Goal: Check status: Check status

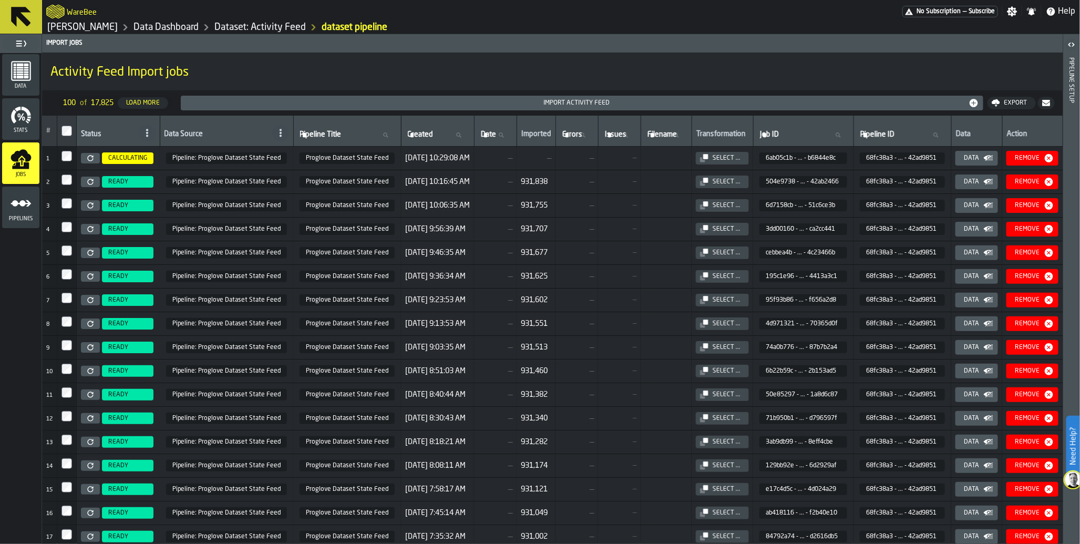
click at [937, 11] on span "No Subscription" at bounding box center [939, 11] width 44 height 7
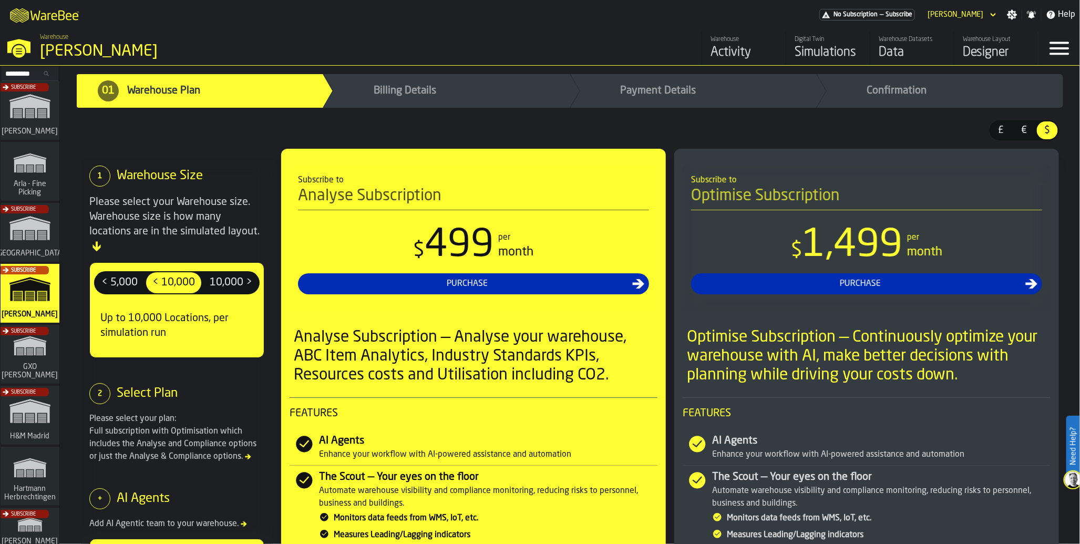
click at [14, 362] on div "Subscribe" at bounding box center [27, 357] width 59 height 61
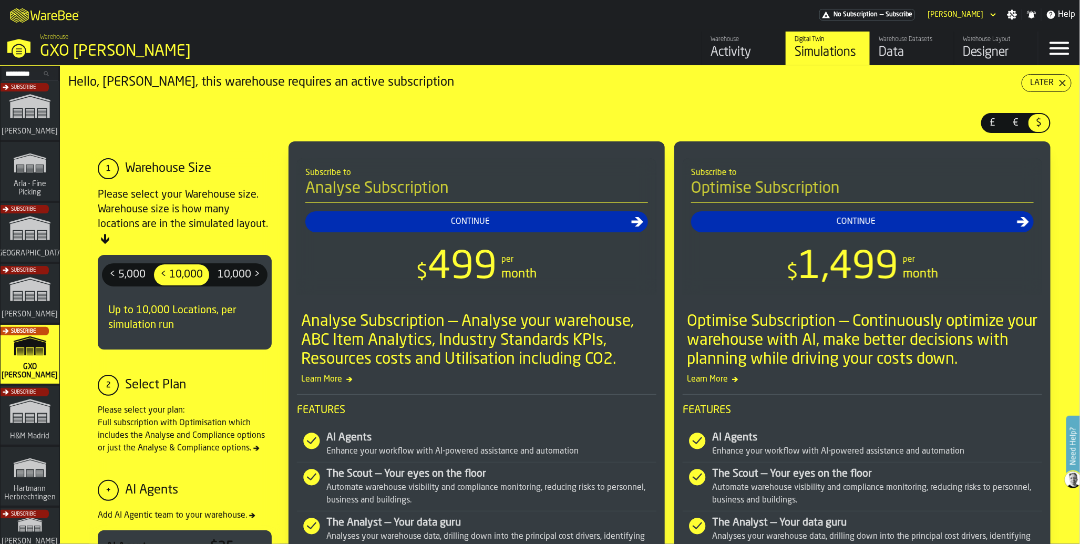
click at [900, 51] on div "Data" at bounding box center [912, 52] width 67 height 17
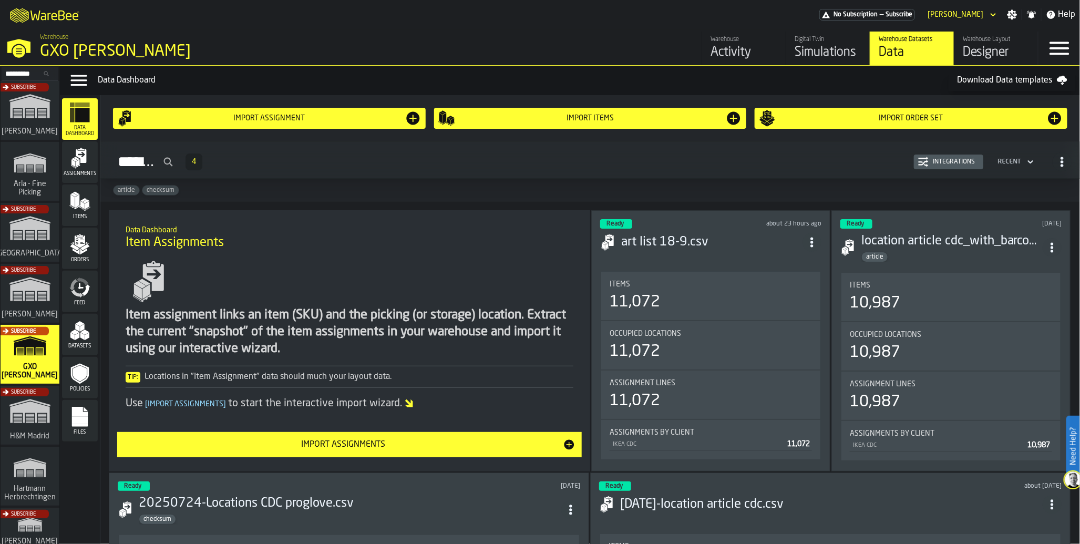
click at [85, 283] on icon "menu Feed" at bounding box center [83, 282] width 12 height 8
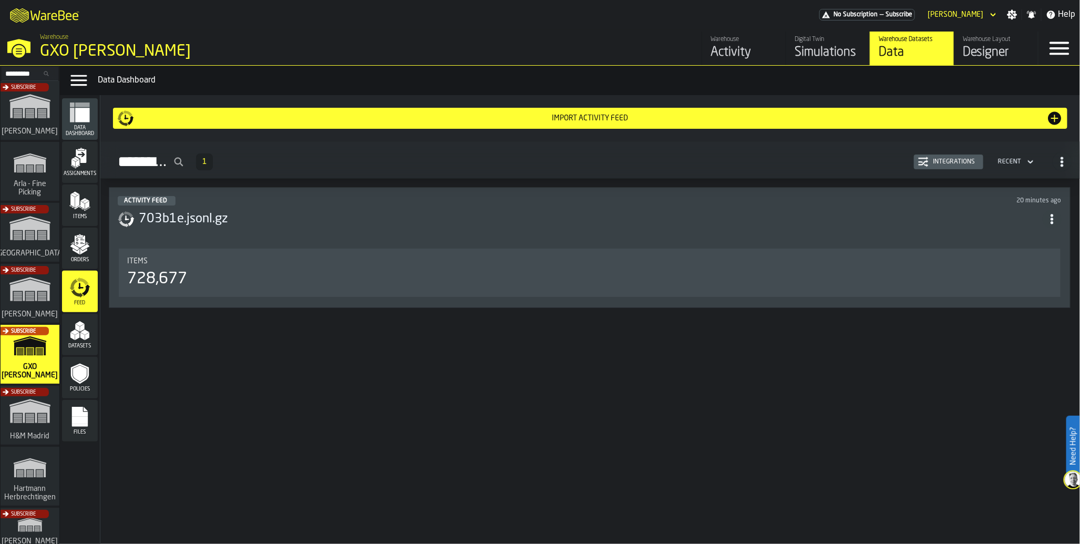
click at [86, 116] on icon "menu Data Dashboard" at bounding box center [82, 115] width 14 height 14
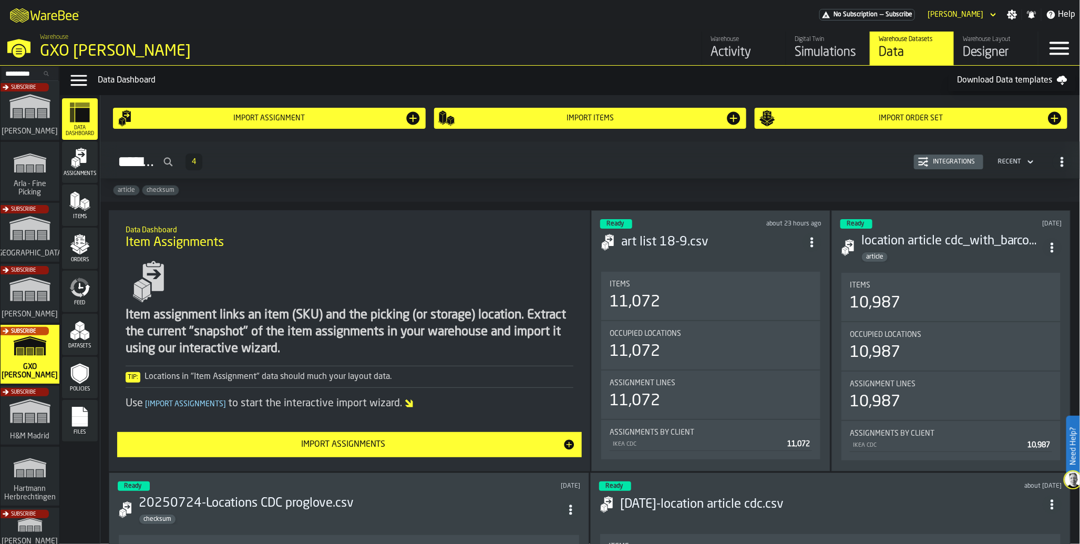
click at [87, 290] on icon "menu Feed" at bounding box center [86, 290] width 8 height 12
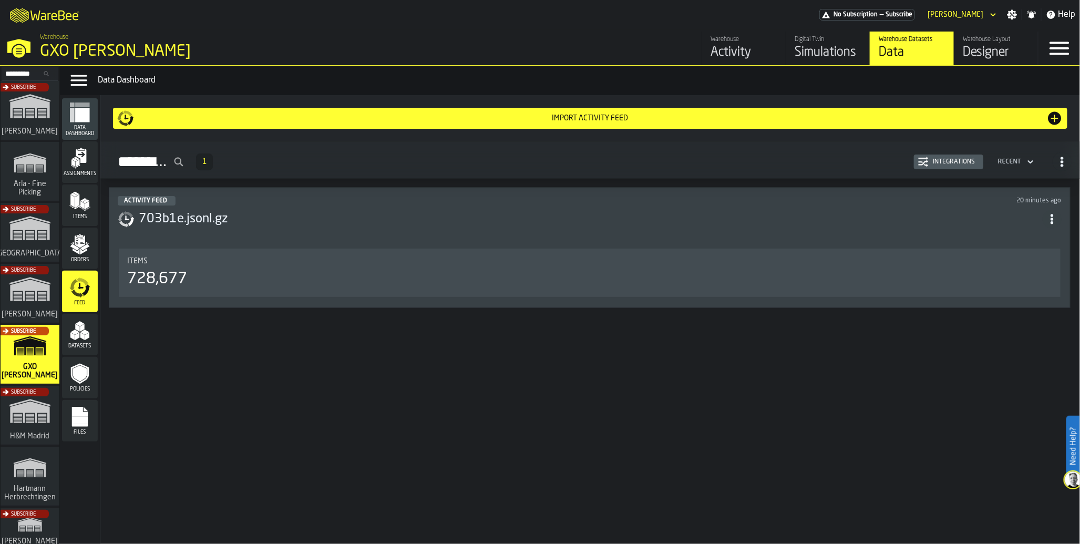
click at [183, 275] on div "728,677" at bounding box center [589, 279] width 925 height 19
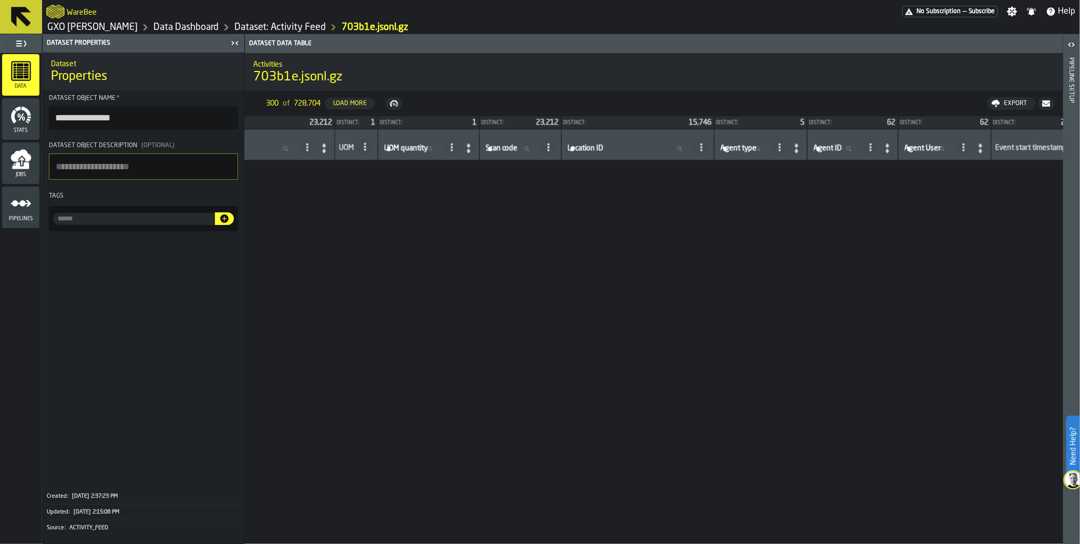
scroll to position [648, 650]
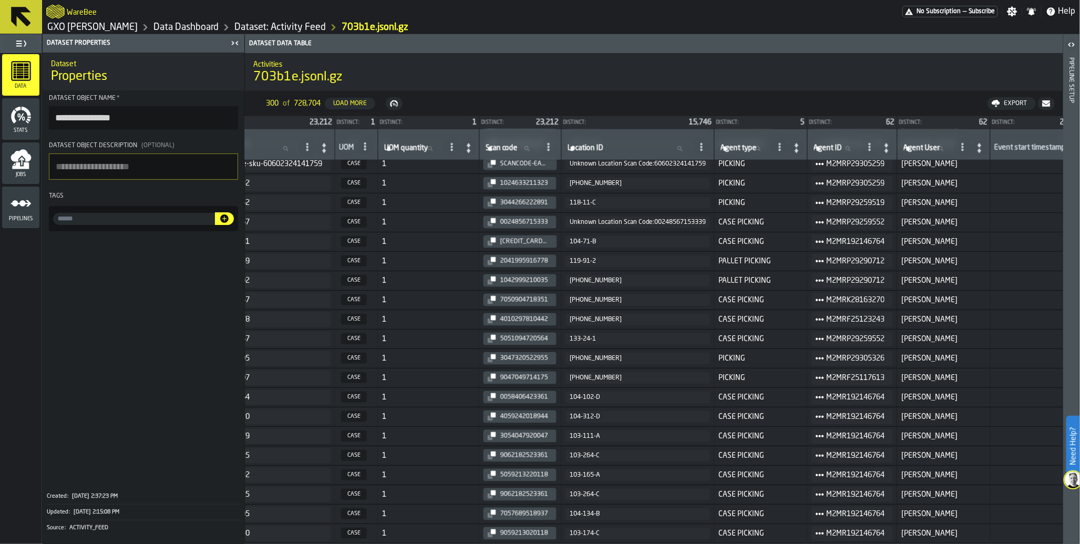
click at [24, 166] on icon "menu Jobs" at bounding box center [20, 165] width 17 height 7
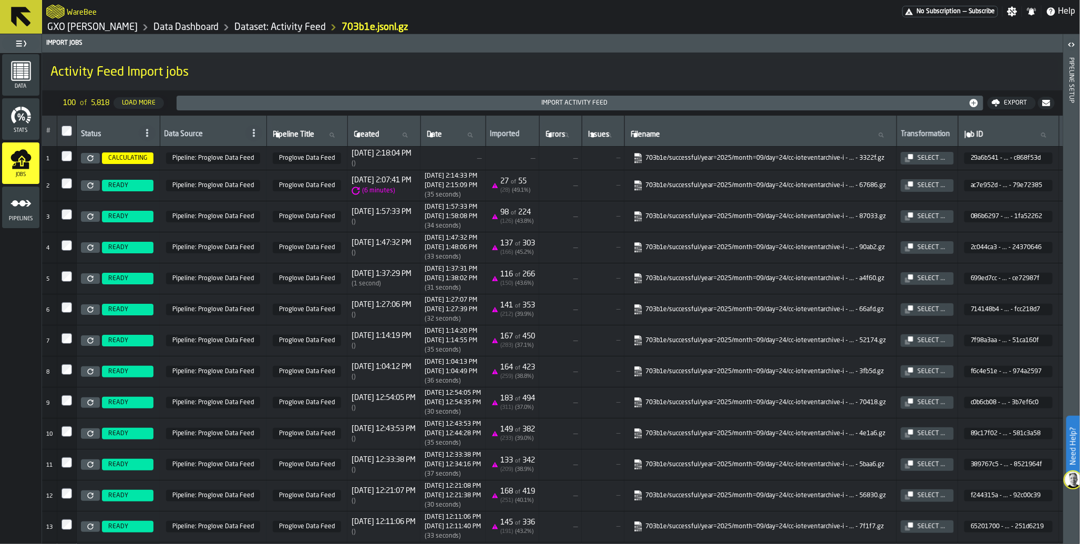
click at [90, 188] on icon at bounding box center [90, 185] width 6 height 6
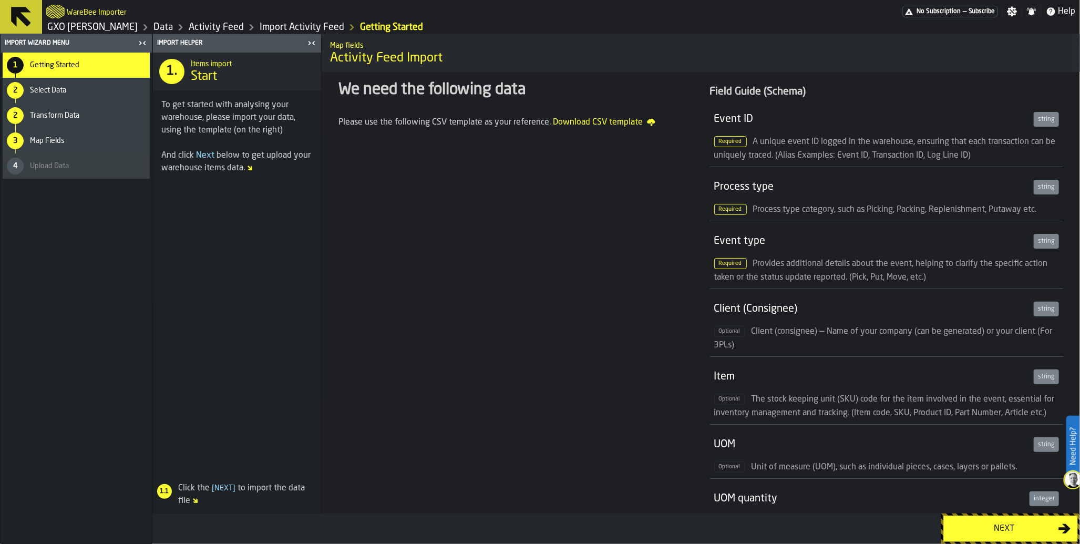
click at [1010, 527] on div "Next" at bounding box center [1004, 529] width 108 height 13
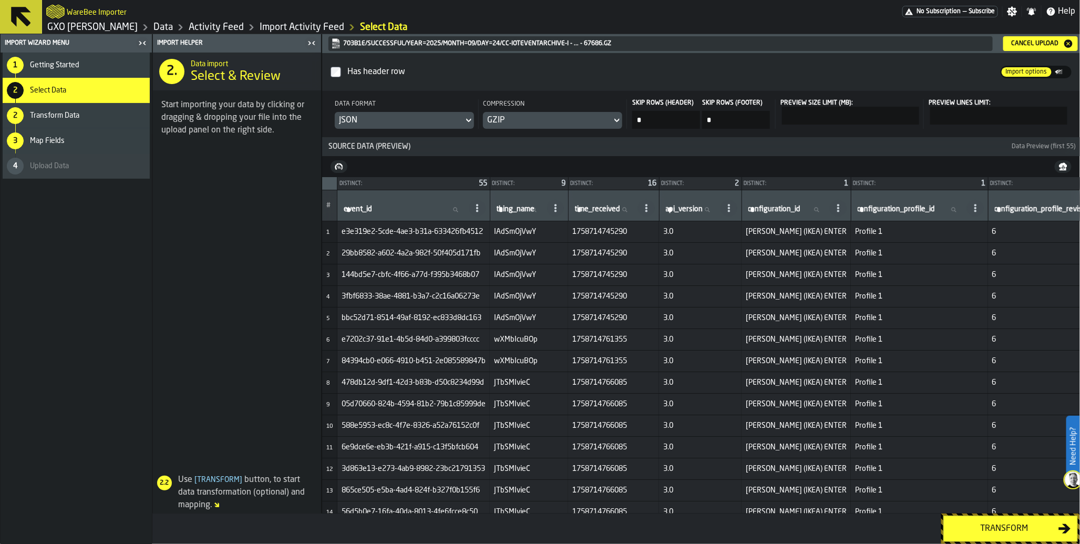
click at [1010, 527] on div "Transform" at bounding box center [1004, 529] width 108 height 13
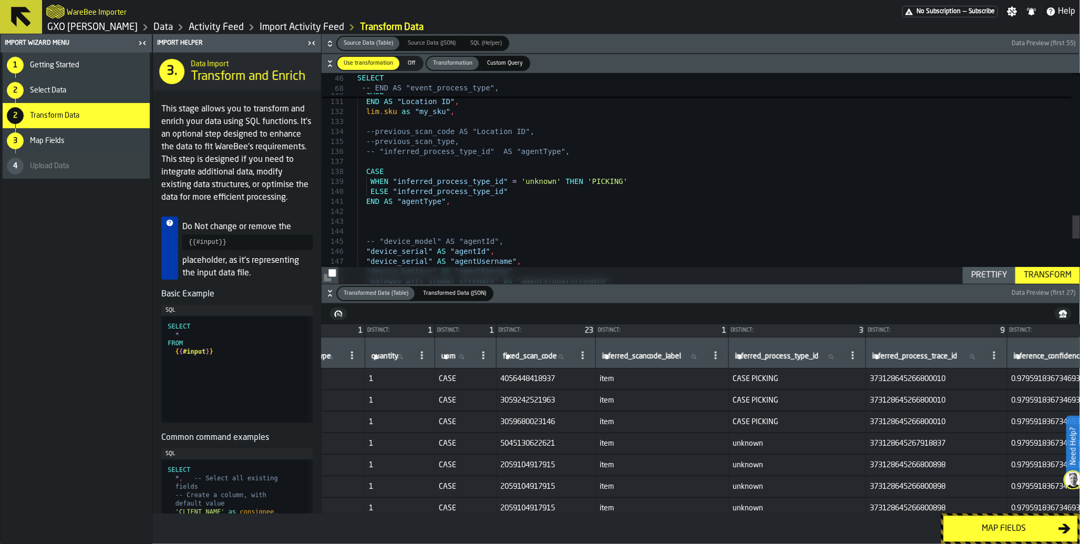
scroll to position [0, 635]
click at [720, 375] on span "item" at bounding box center [661, 379] width 125 height 8
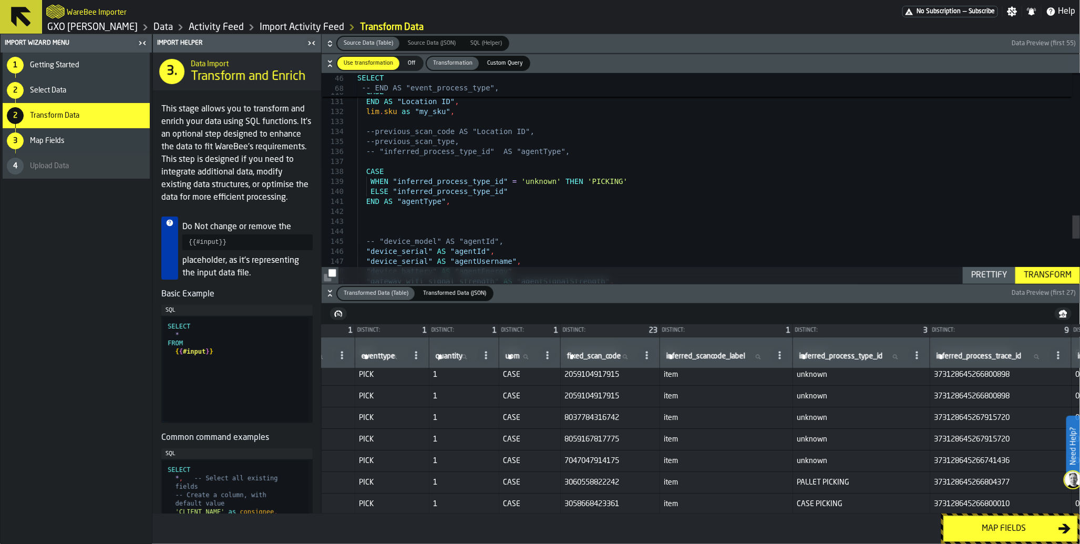
scroll to position [122, 569]
